Goal: Transaction & Acquisition: Purchase product/service

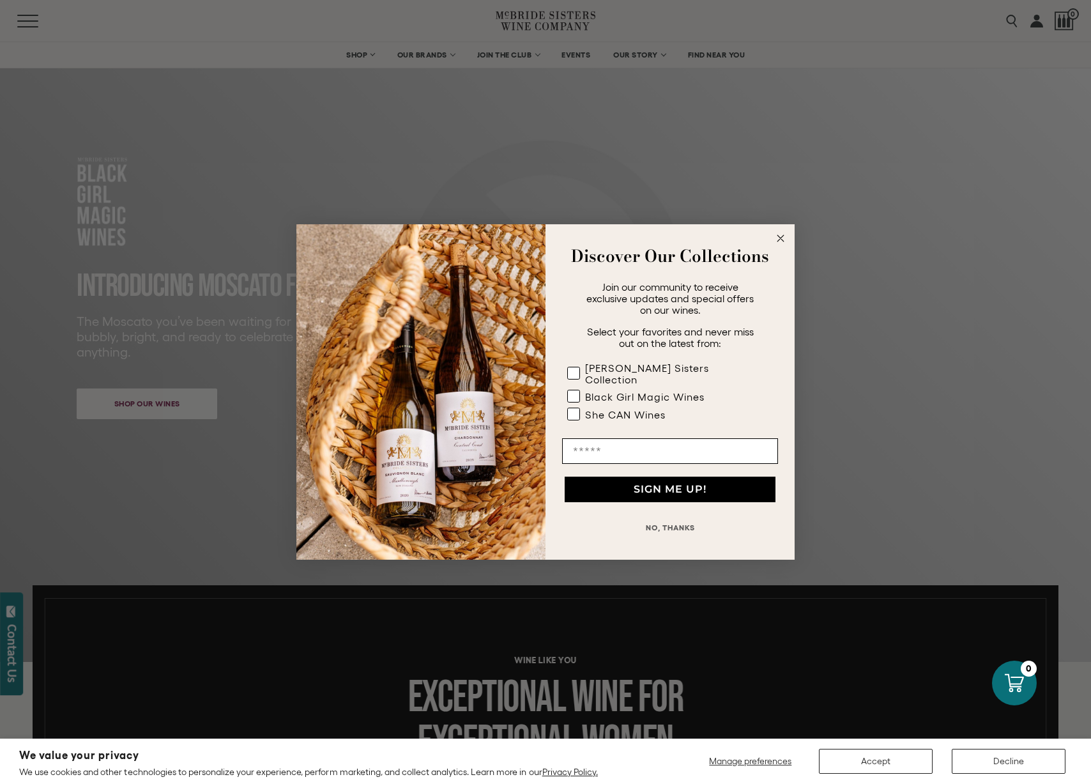
click at [781, 242] on icon "Close dialog" at bounding box center [781, 238] width 6 height 6
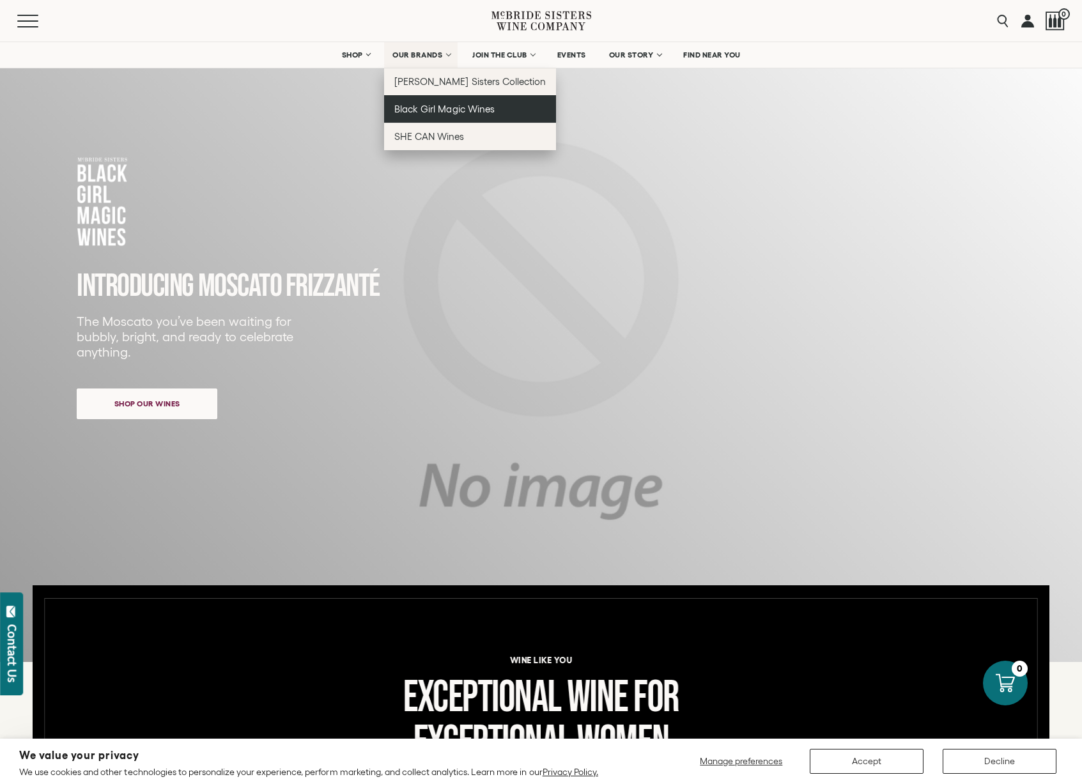
click at [436, 111] on span "Black Girl Magic Wines" at bounding box center [444, 109] width 100 height 11
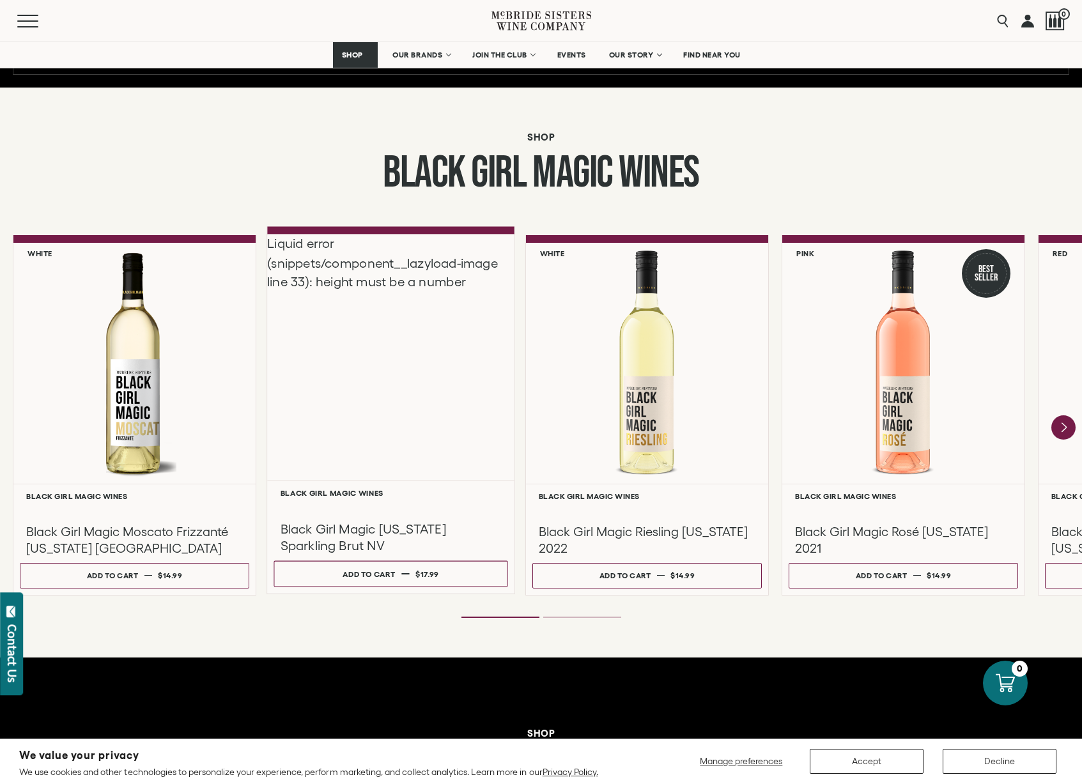
scroll to position [957, 0]
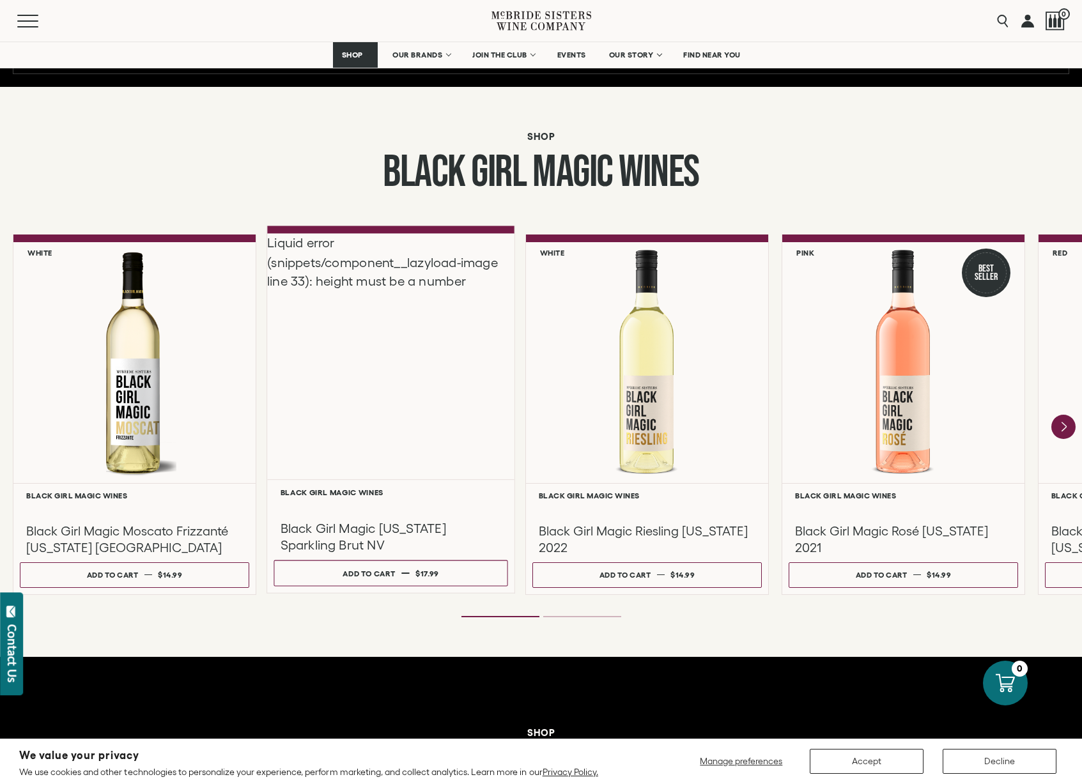
click at [394, 362] on div "Liquid error (snippets/component__lazyload-image line 33): height must be a num…" at bounding box center [390, 356] width 247 height 246
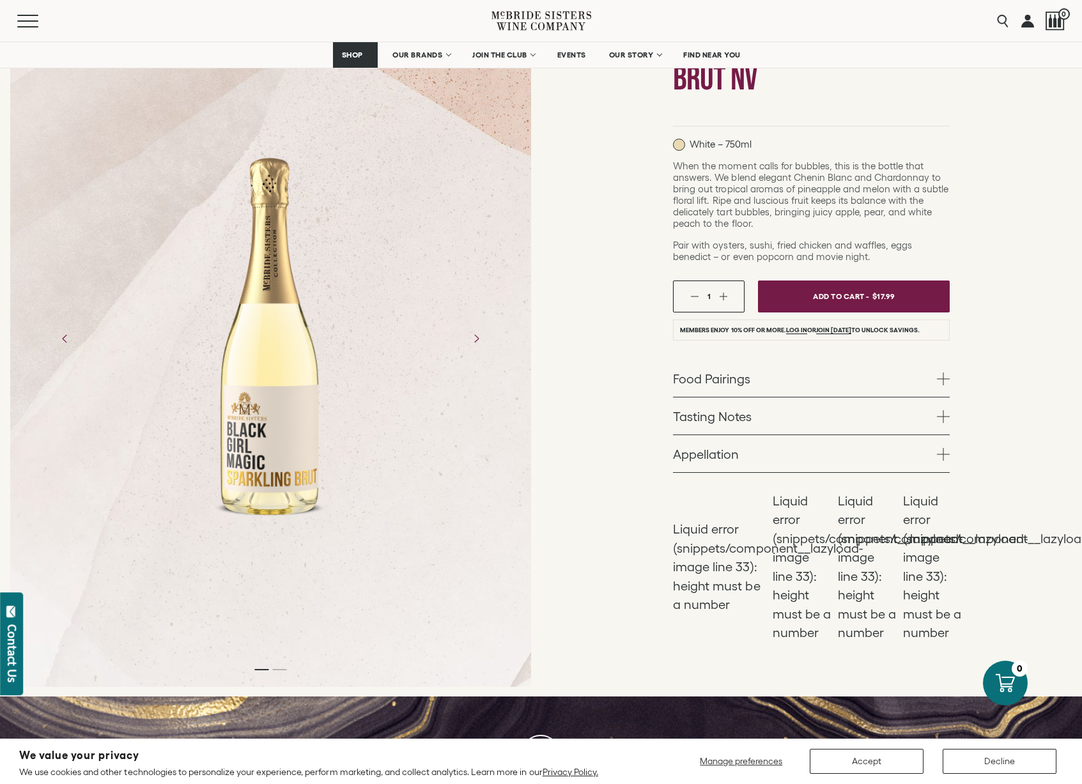
scroll to position [188, 0]
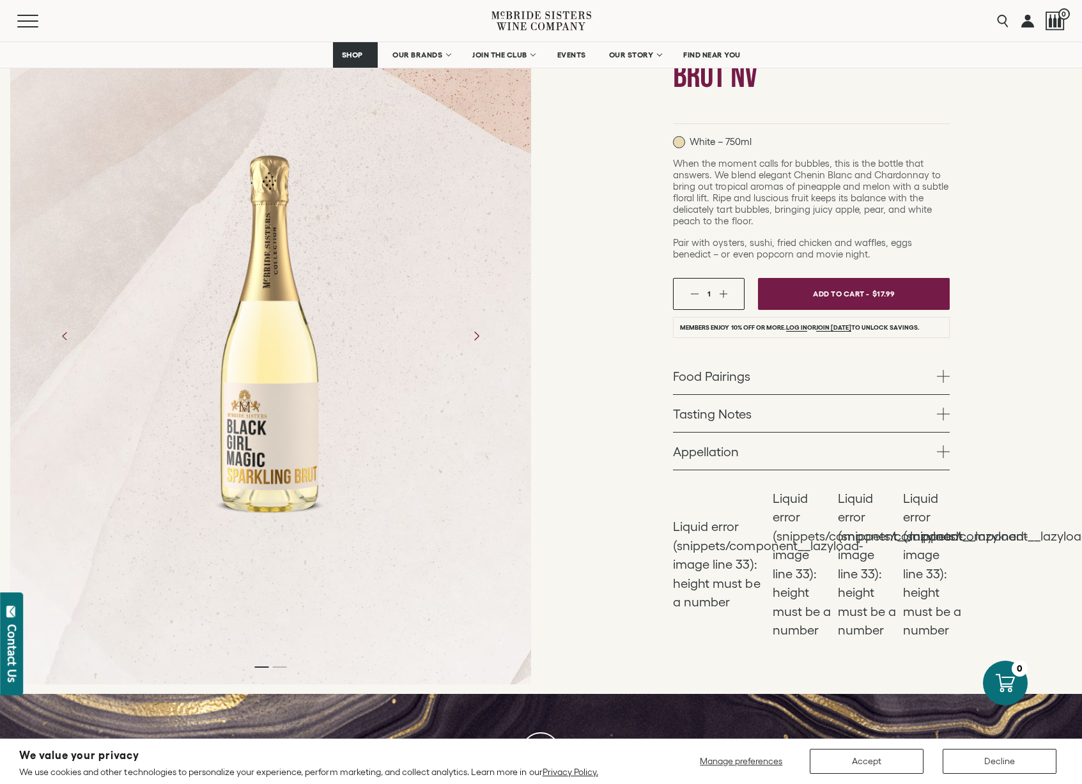
click at [482, 334] on icon "Next" at bounding box center [476, 336] width 22 height 22
